Goal: Information Seeking & Learning: Learn about a topic

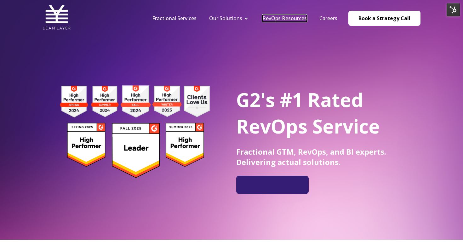
click at [276, 18] on link "RevOps Resources" at bounding box center [284, 18] width 44 height 7
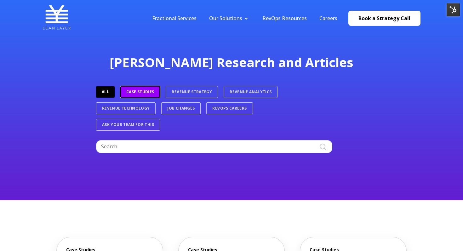
click at [154, 92] on link "Case Studies" at bounding box center [140, 92] width 40 height 12
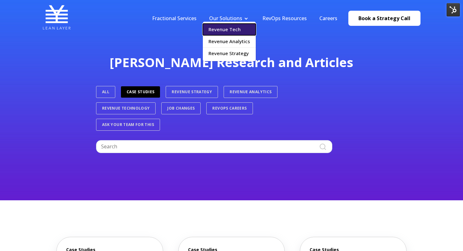
click at [236, 27] on link "Revenue Tech" at bounding box center [229, 30] width 53 height 12
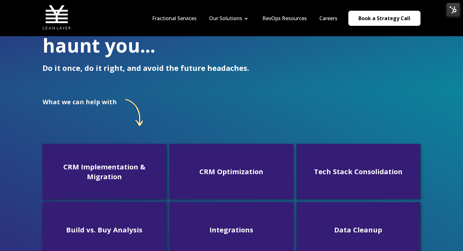
scroll to position [58, 0]
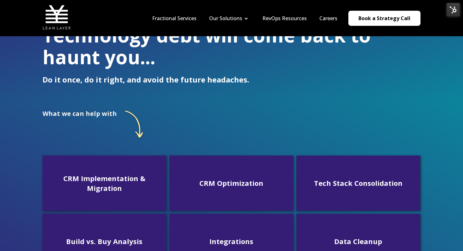
click at [289, 24] on nav "Fractional Services Our Solutions Revenue Tech Revenue Analytics Revenue Strate…" at bounding box center [283, 18] width 275 height 30
click at [289, 21] on link "RevOps Resources" at bounding box center [284, 18] width 44 height 7
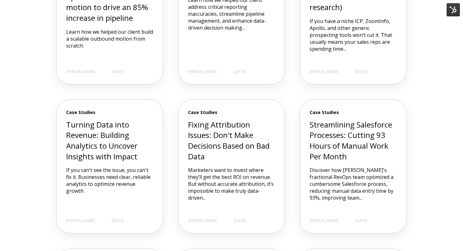
scroll to position [307, 0]
click at [360, 157] on h3 "Streamlining Salesforce Processes: Cutting 93 Hours of Manual Work Per Month" at bounding box center [352, 141] width 87 height 42
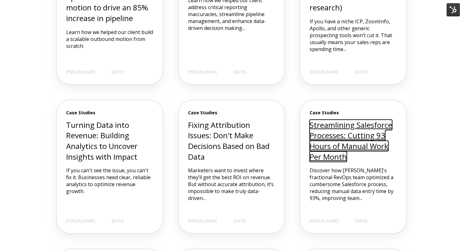
click at [354, 144] on link "Streamlining Salesforce Processes: Cutting 93 Hours of Manual Work Per Month" at bounding box center [350, 141] width 82 height 42
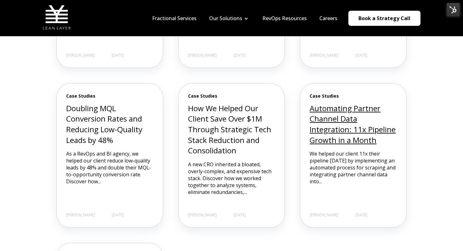
scroll to position [463, 0]
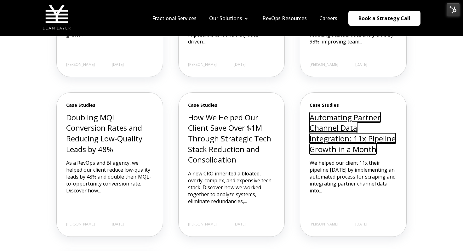
click at [337, 136] on link "Automating Partner Channel Data Integration: 11x Pipeline Growth in a Month" at bounding box center [352, 133] width 86 height 42
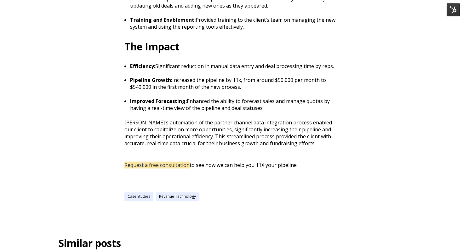
scroll to position [542, 0]
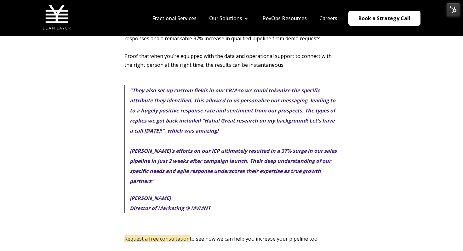
scroll to position [691, 0]
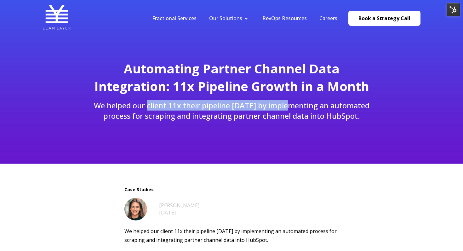
drag, startPoint x: 149, startPoint y: 105, endPoint x: 293, endPoint y: 108, distance: 144.2
click at [293, 108] on p "We helped our client 11x their pipeline [DATE] by implementing an automated pro…" at bounding box center [232, 110] width 278 height 21
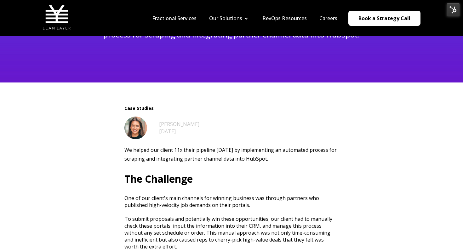
scroll to position [65, 0]
